Goal: Check status

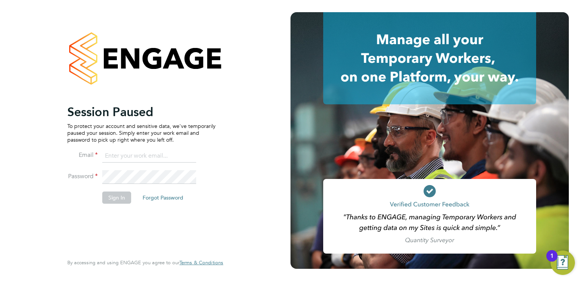
click at [134, 160] on input at bounding box center [149, 156] width 94 height 14
type input "[EMAIL_ADDRESS][PERSON_NAME][DOMAIN_NAME]"
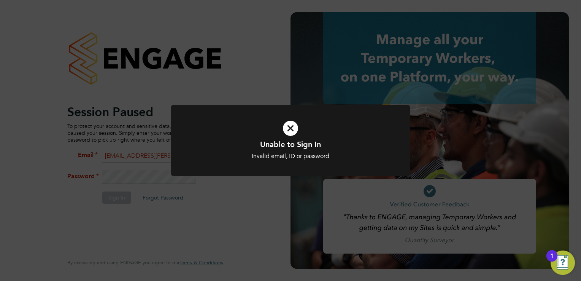
click at [293, 127] on icon at bounding box center [291, 128] width 198 height 30
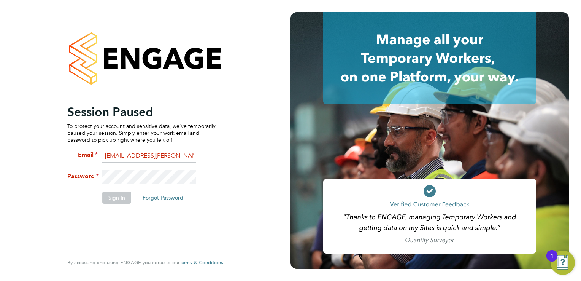
click at [41, 162] on div "Session Paused To protect your account and sensitive data, we've temporarily pa…" at bounding box center [145, 140] width 290 height 281
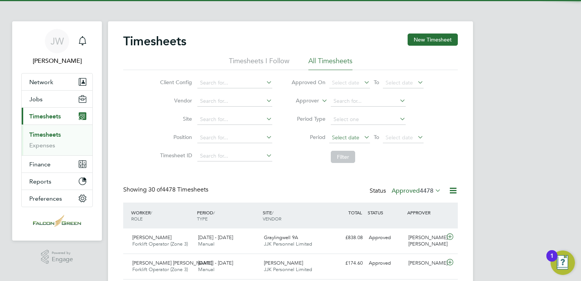
click at [349, 138] on span "Select date" at bounding box center [345, 137] width 27 height 7
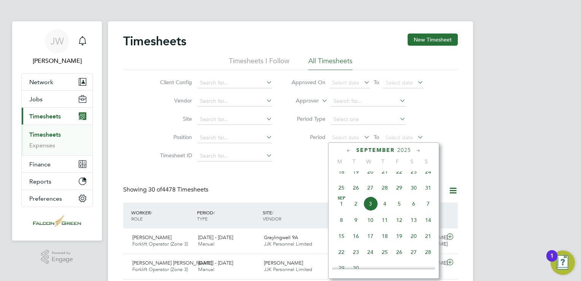
click at [342, 195] on span "25" at bounding box center [341, 187] width 14 height 14
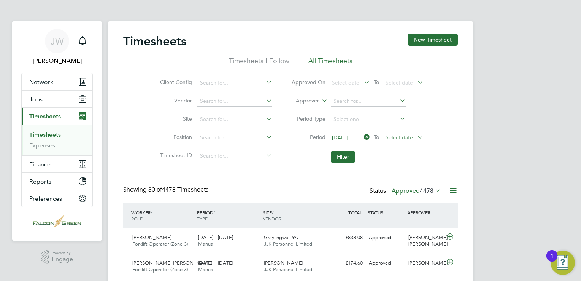
click at [400, 138] on span "Select date" at bounding box center [398, 137] width 27 height 7
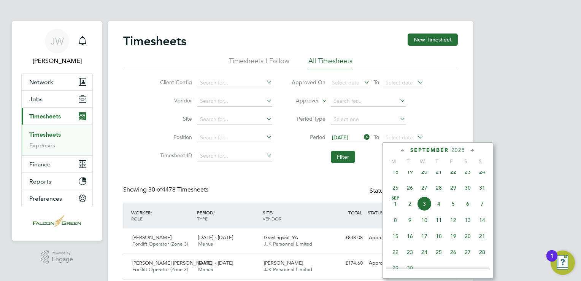
click at [484, 195] on span "31" at bounding box center [482, 187] width 14 height 14
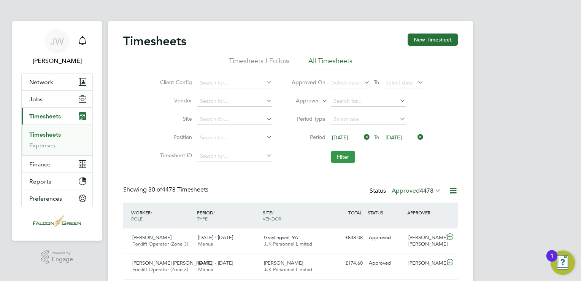
click at [351, 157] on button "Filter" at bounding box center [343, 157] width 24 height 12
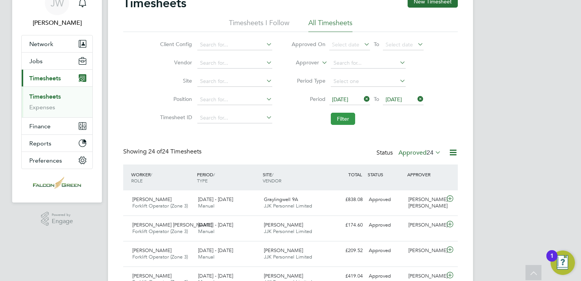
click at [350, 116] on button "Filter" at bounding box center [343, 119] width 24 height 12
click at [345, 118] on button "Filter" at bounding box center [343, 119] width 24 height 12
click at [345, 121] on button "Filter" at bounding box center [343, 119] width 24 height 12
